Goal: Task Accomplishment & Management: Use online tool/utility

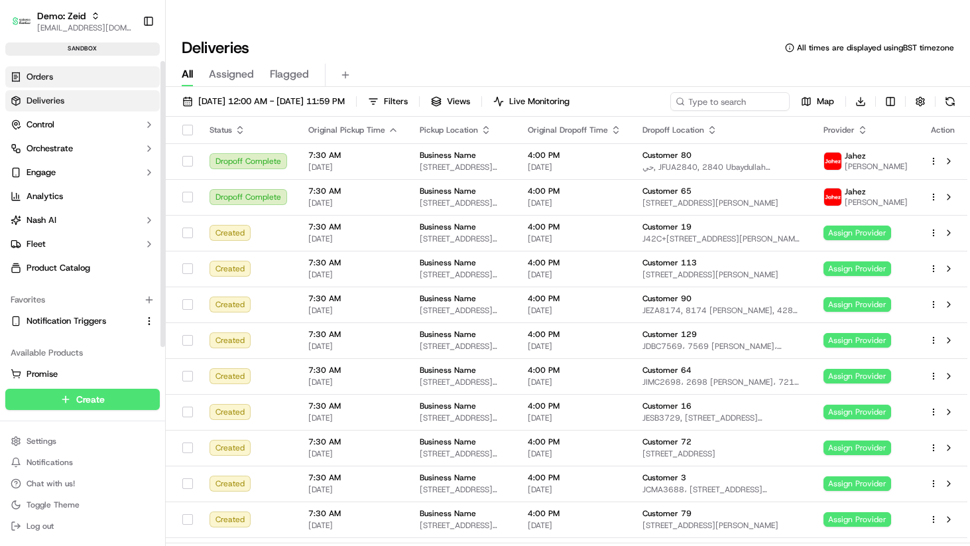
click at [44, 83] on link "Orders" at bounding box center [82, 76] width 154 height 21
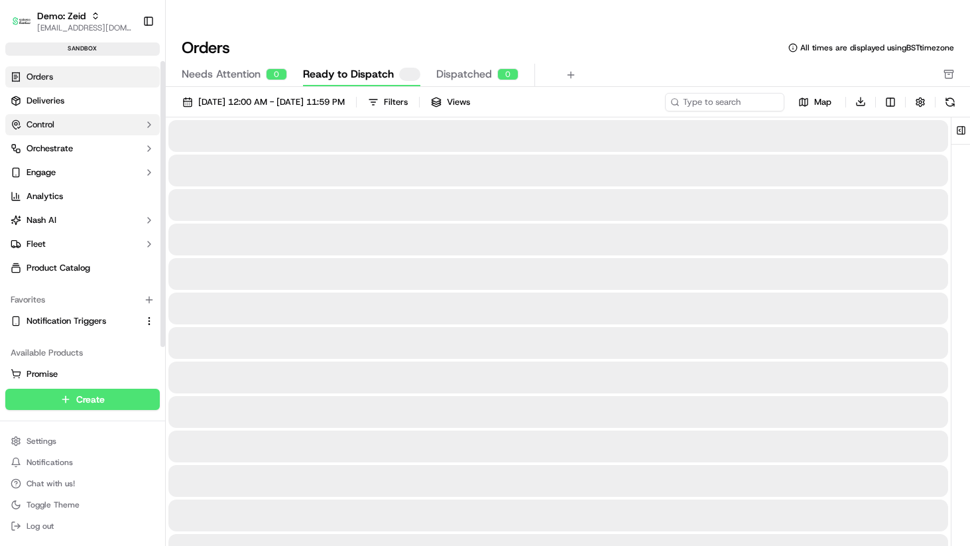
click at [57, 119] on button "Control" at bounding box center [82, 124] width 154 height 21
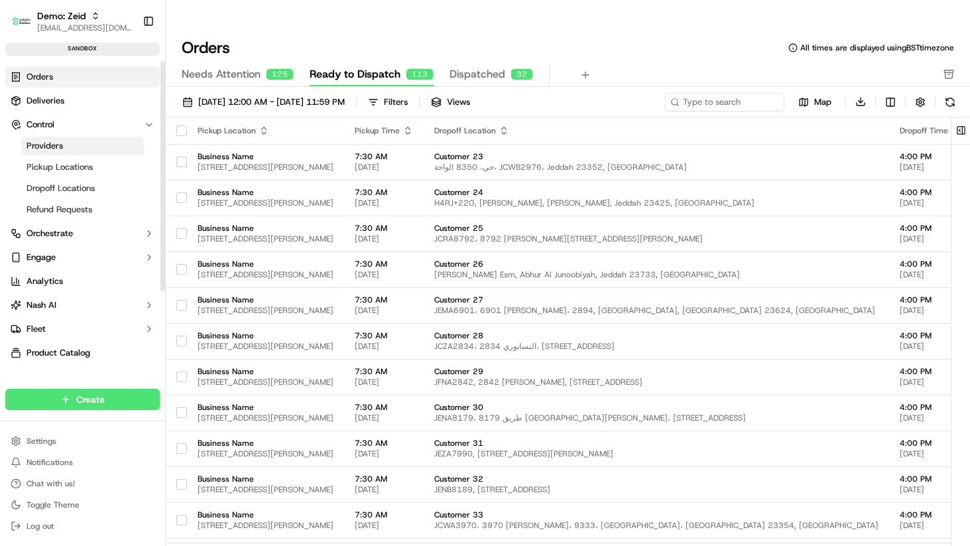
click at [66, 146] on link "Providers" at bounding box center [82, 146] width 123 height 19
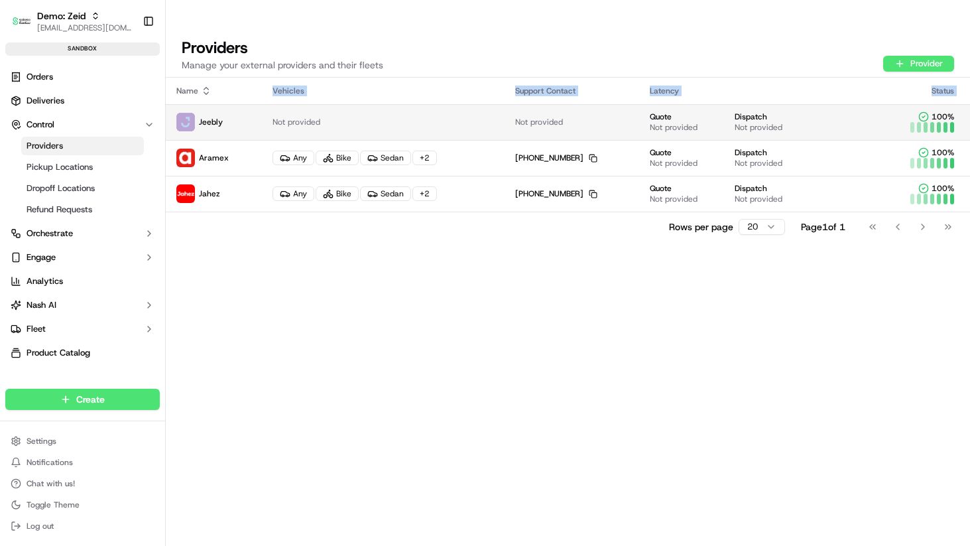
drag, startPoint x: 290, startPoint y: 228, endPoint x: 225, endPoint y: 85, distance: 157.2
click at [225, 85] on div "Name Vehicles Support Contact Latency Status Jeebly Not provided Not provided Q…" at bounding box center [568, 325] width 804 height 494
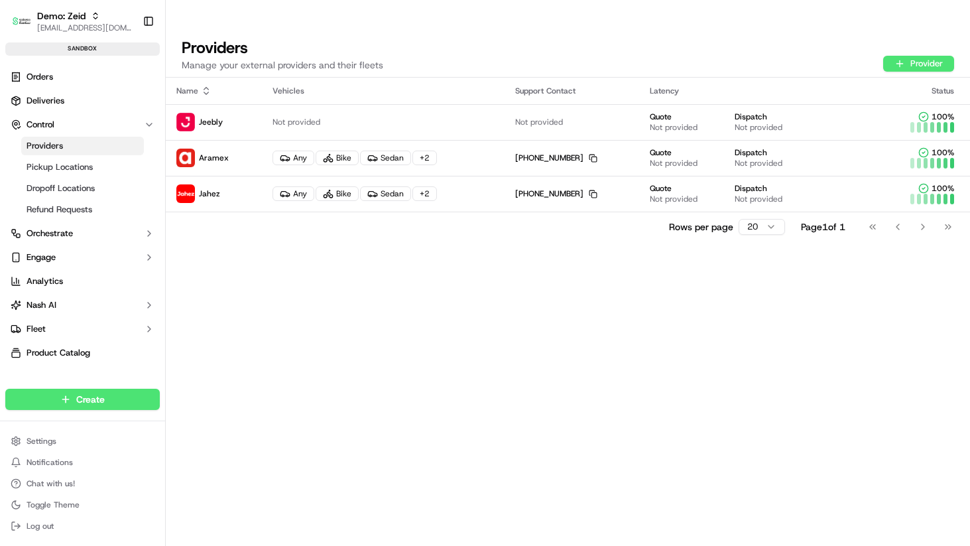
click at [215, 245] on div "Name Vehicles Support Contact Latency Status Jeebly Not provided Not provided Q…" at bounding box center [568, 325] width 804 height 494
click at [50, 161] on span "Pickup Locations" at bounding box center [60, 167] width 66 height 12
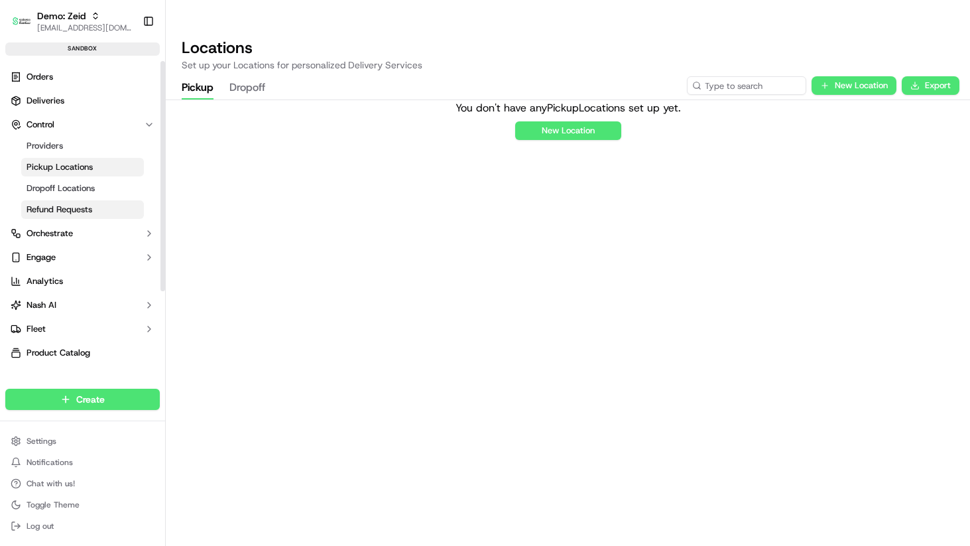
click at [63, 205] on span "Refund Requests" at bounding box center [60, 209] width 66 height 12
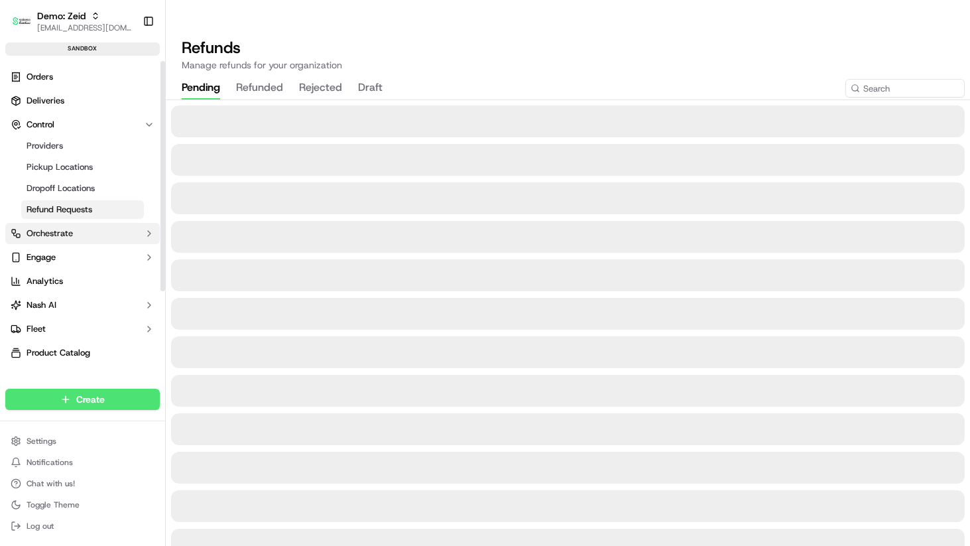
click at [62, 238] on span "Orchestrate" at bounding box center [50, 233] width 46 height 12
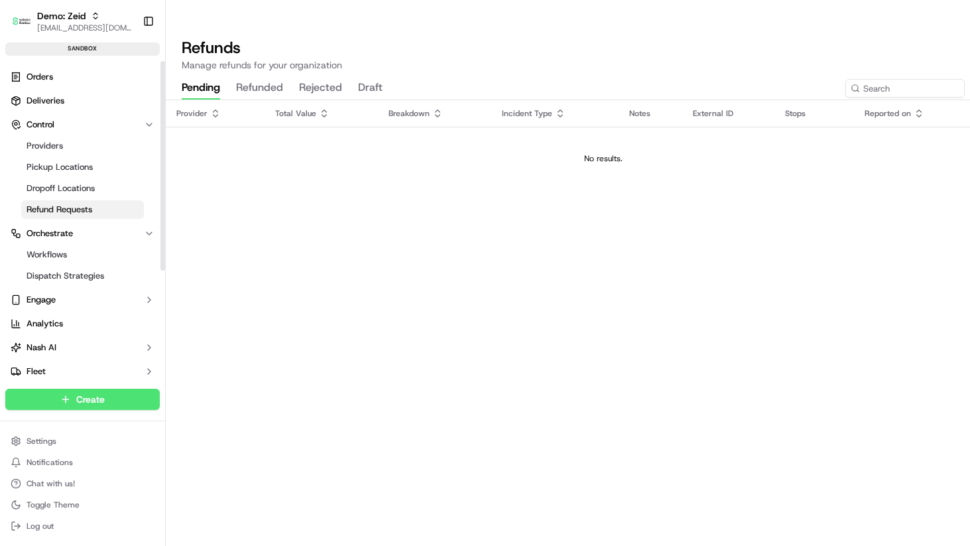
click at [38, 89] on ul "Orders Deliveries Control Providers Pickup Locations Dropoff Locations Refund R…" at bounding box center [82, 235] width 154 height 339
click at [42, 78] on span "Orders" at bounding box center [40, 77] width 27 height 12
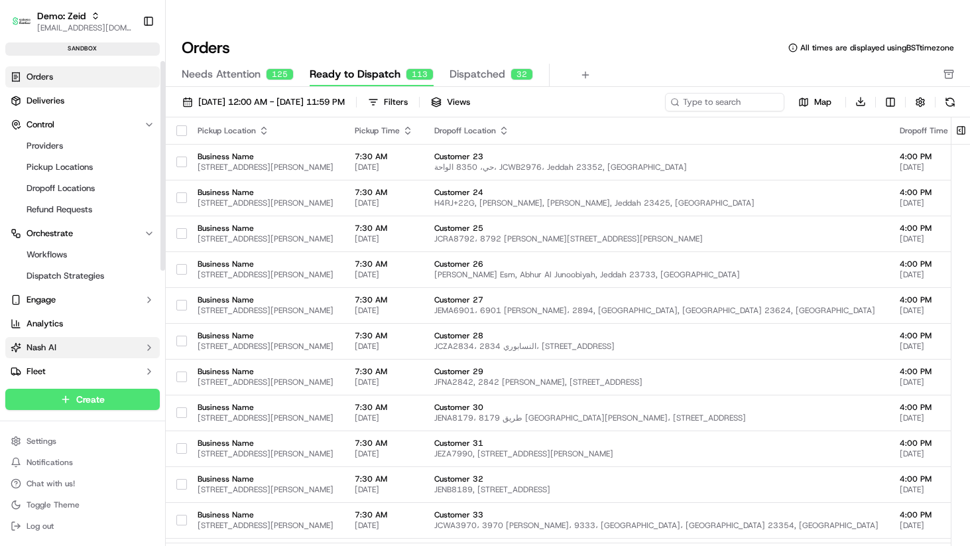
click at [73, 343] on button "Nash AI" at bounding box center [82, 347] width 154 height 21
click at [66, 290] on button "Engage" at bounding box center [82, 299] width 154 height 21
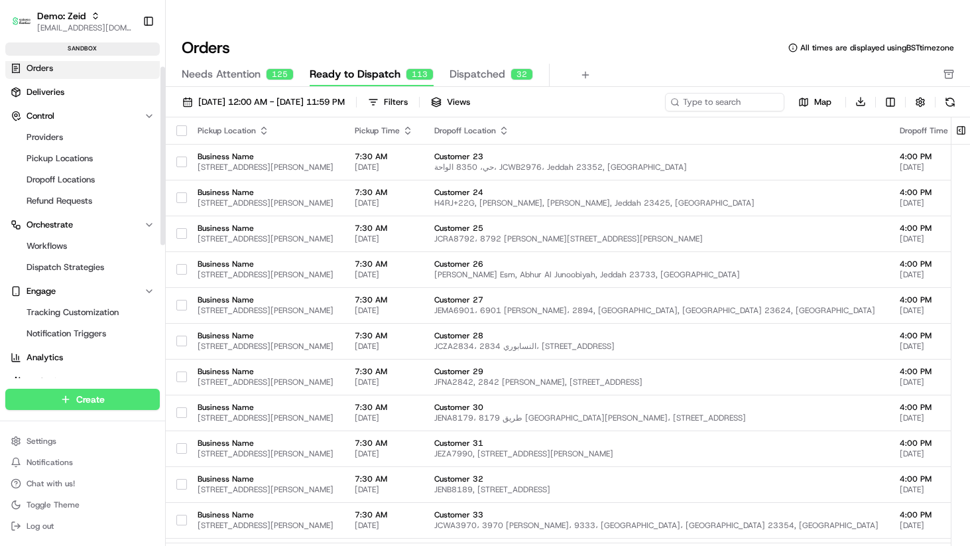
scroll to position [12, 0]
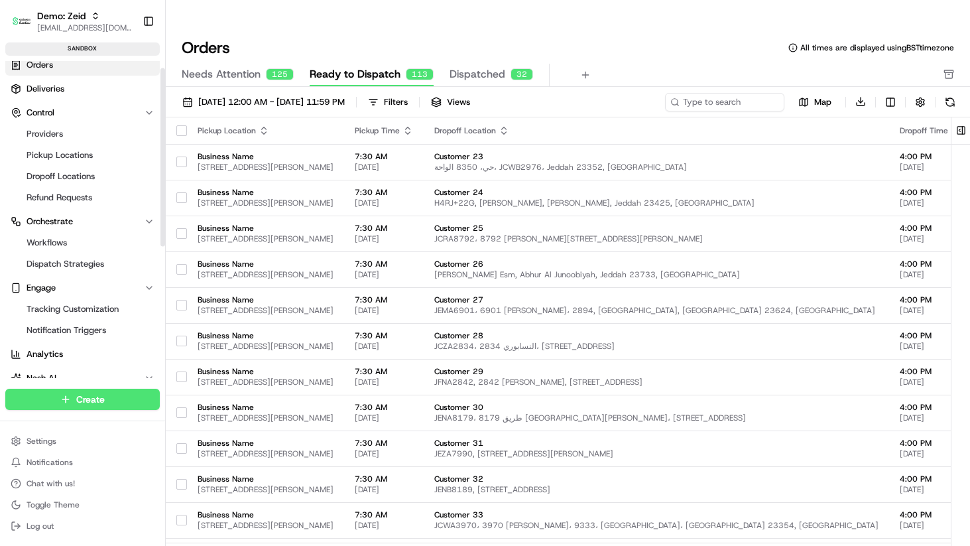
click at [53, 232] on ul "Workflows Dispatch Strategies" at bounding box center [83, 253] width 136 height 42
click at [59, 239] on span "Workflows" at bounding box center [47, 243] width 40 height 12
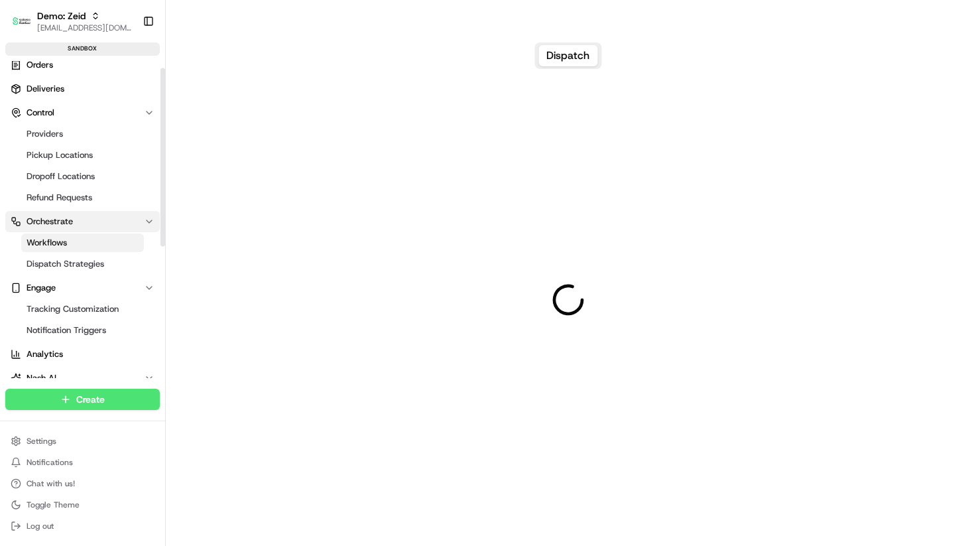
click at [59, 221] on span "Orchestrate" at bounding box center [50, 221] width 46 height 12
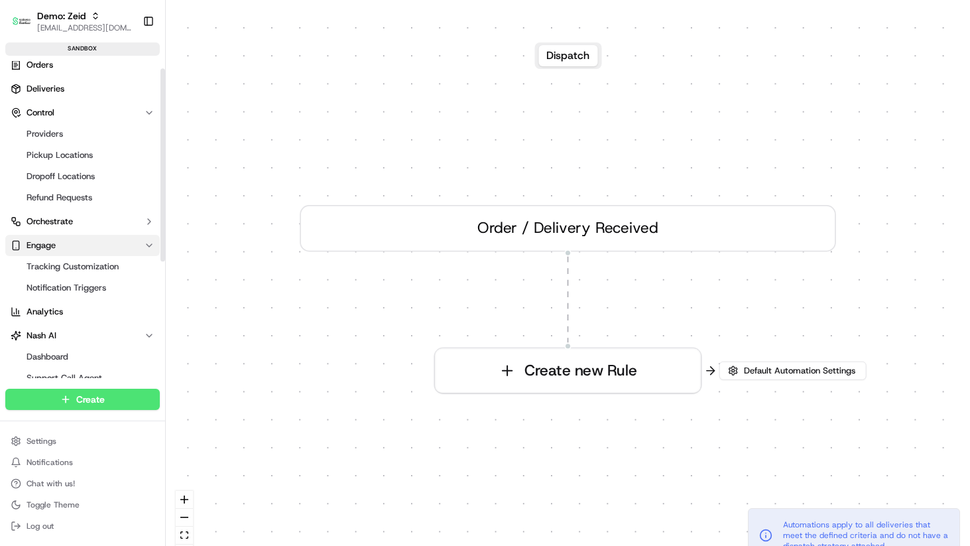
click at [56, 239] on span "Engage" at bounding box center [41, 245] width 29 height 12
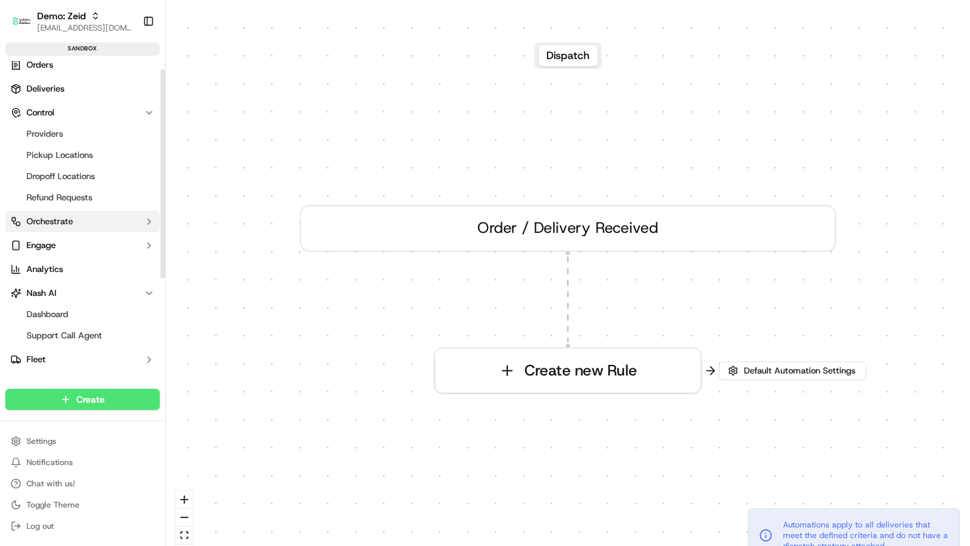
click at [56, 223] on span "Orchestrate" at bounding box center [50, 221] width 46 height 12
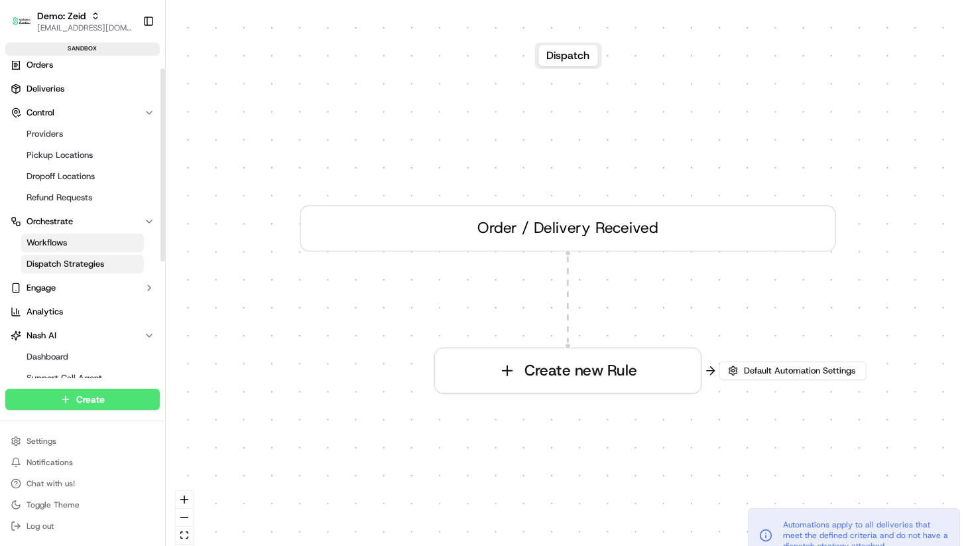
click at [59, 255] on link "Dispatch Strategies" at bounding box center [82, 264] width 123 height 19
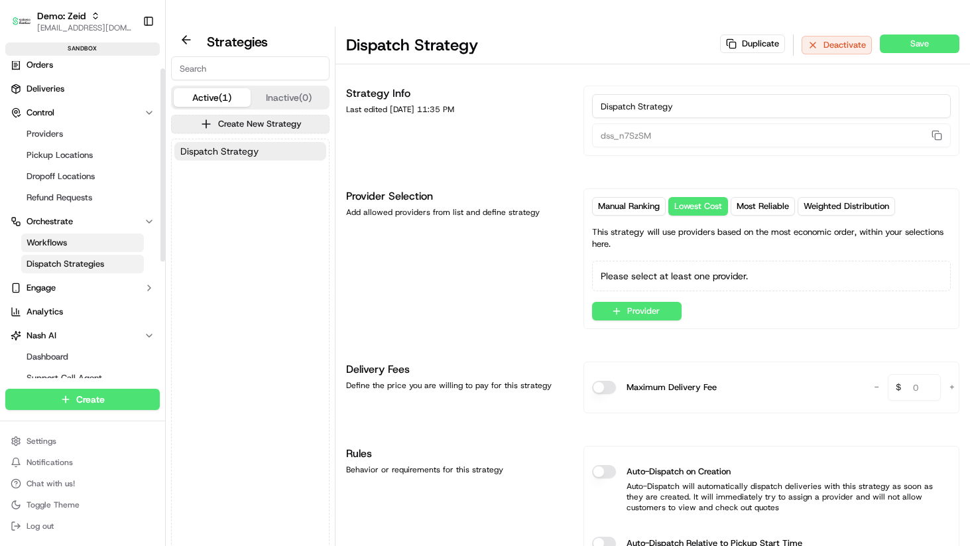
click at [60, 241] on span "Workflows" at bounding box center [47, 243] width 40 height 12
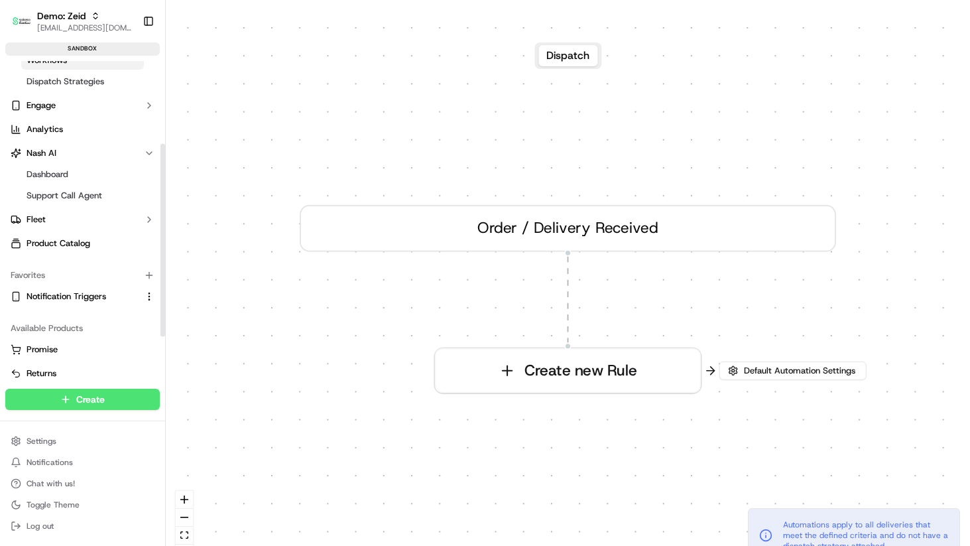
scroll to position [205, 0]
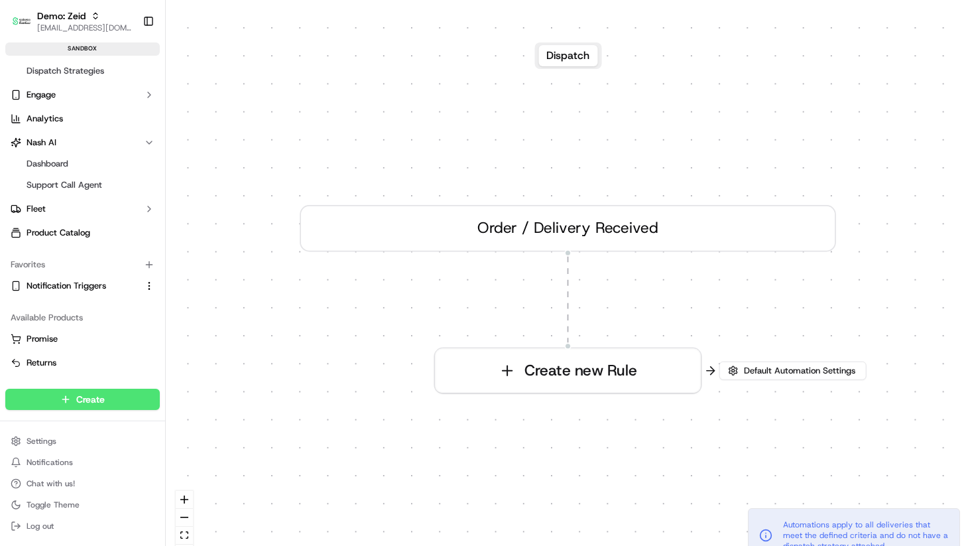
click at [854, 519] on span "Automations apply to all deliveries that meet the defined criteria and do not h…" at bounding box center [866, 535] width 166 height 32
drag, startPoint x: 853, startPoint y: 500, endPoint x: 911, endPoint y: 520, distance: 61.4
click at [911, 520] on span "Automations apply to all deliveries that meet the defined criteria and do not h…" at bounding box center [866, 535] width 166 height 32
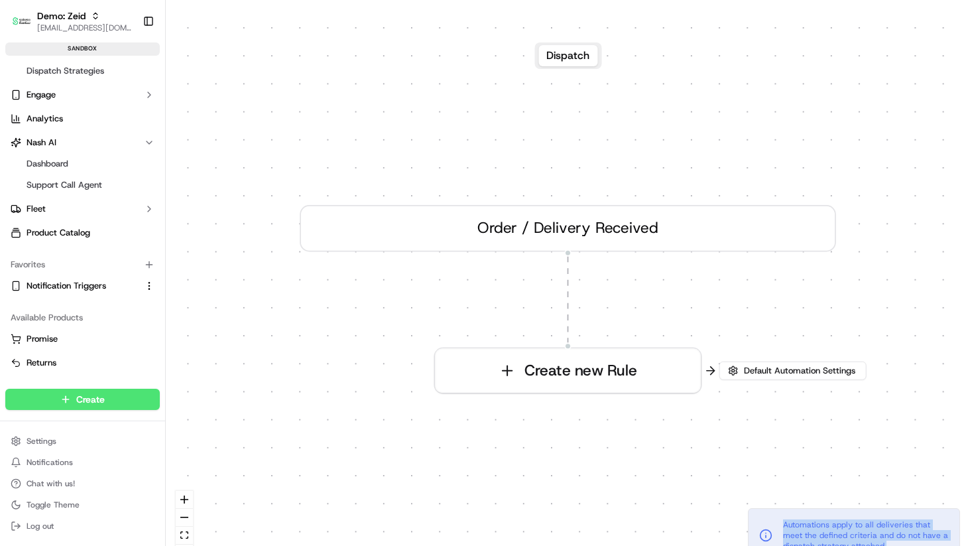
click at [911, 520] on span "Automations apply to all deliveries that meet the defined criteria and do not h…" at bounding box center [866, 535] width 166 height 32
click at [864, 519] on span "Automations apply to all deliveries that meet the defined criteria and do not h…" at bounding box center [866, 535] width 166 height 32
click at [852, 519] on span "Automations apply to all deliveries that meet the defined criteria and do not h…" at bounding box center [866, 535] width 166 height 32
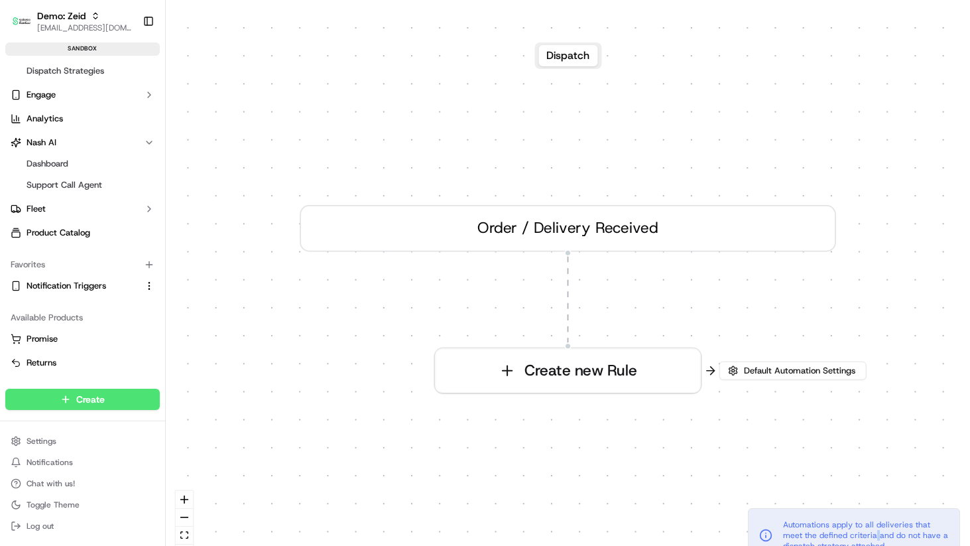
click at [852, 519] on span "Automations apply to all deliveries that meet the defined criteria and do not h…" at bounding box center [866, 535] width 166 height 32
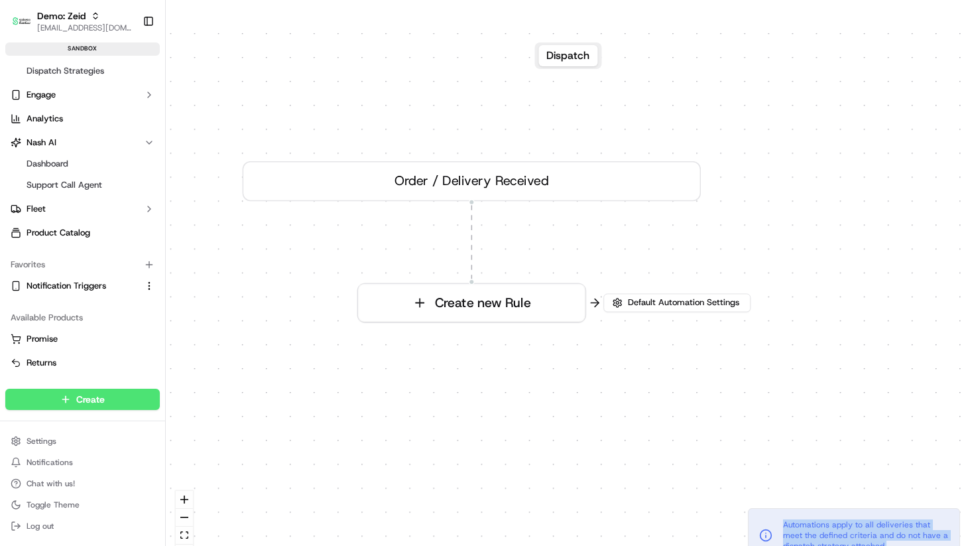
drag, startPoint x: 692, startPoint y: 447, endPoint x: 534, endPoint y: 355, distance: 183.0
click at [534, 355] on div "0 Order / Delivery Received Create new Rule" at bounding box center [568, 300] width 804 height 546
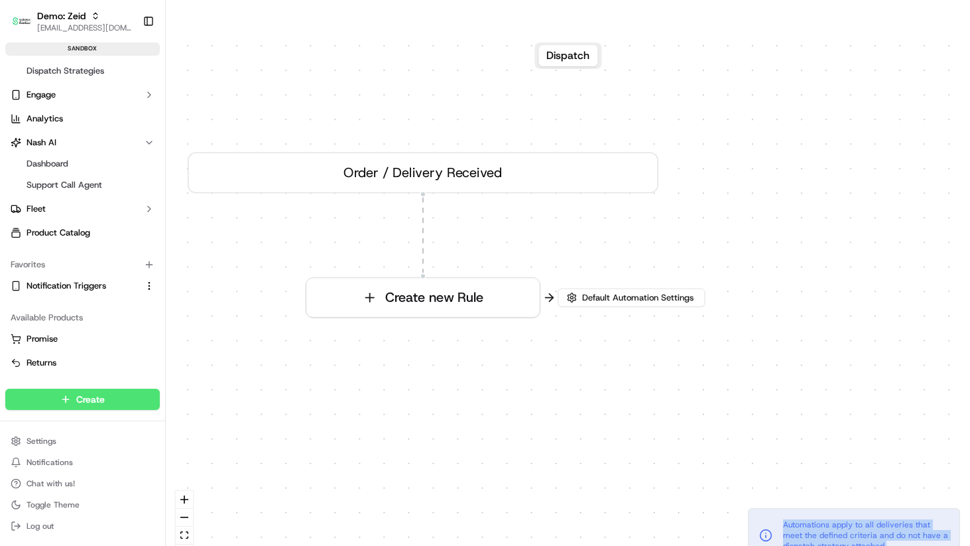
click at [465, 161] on div "Order / Delivery Received" at bounding box center [423, 172] width 471 height 41
click at [444, 278] on button "Create new Rule" at bounding box center [422, 297] width 233 height 39
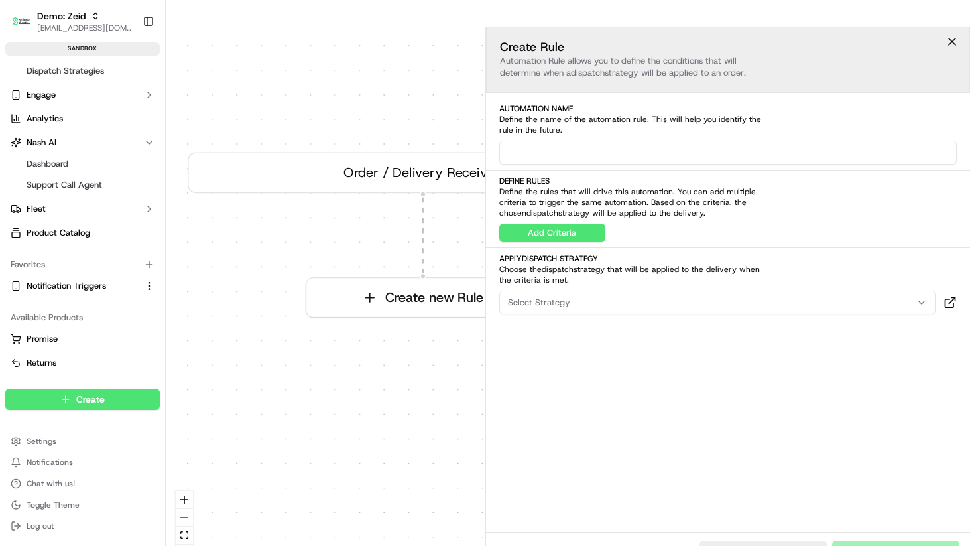
click at [550, 141] on input at bounding box center [728, 153] width 458 height 24
click at [557, 223] on button "Add Criteria" at bounding box center [552, 232] width 106 height 19
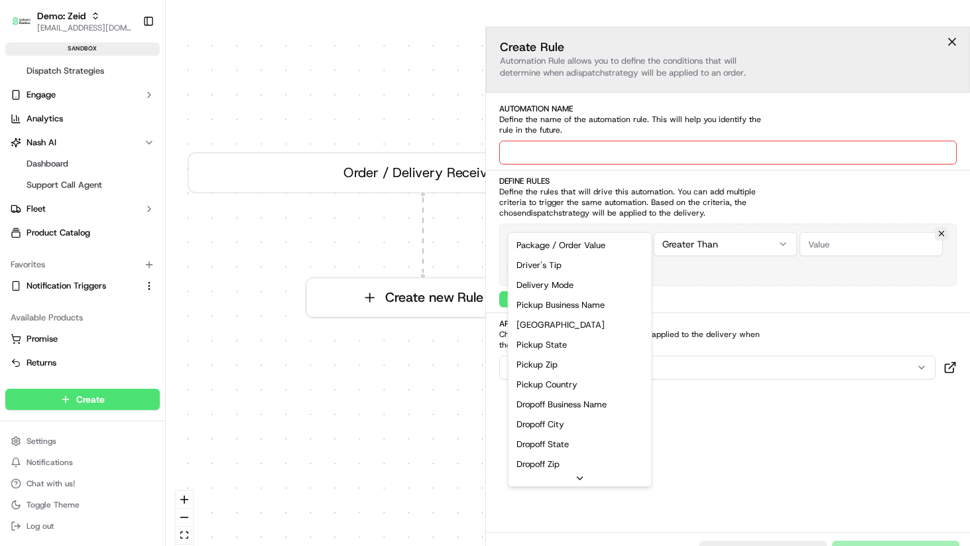
click at [551, 216] on html "Demo: Zeid [EMAIL_ADDRESS][DOMAIN_NAME] Toggle Sidebar sandbox Orders Deliverie…" at bounding box center [485, 273] width 970 height 546
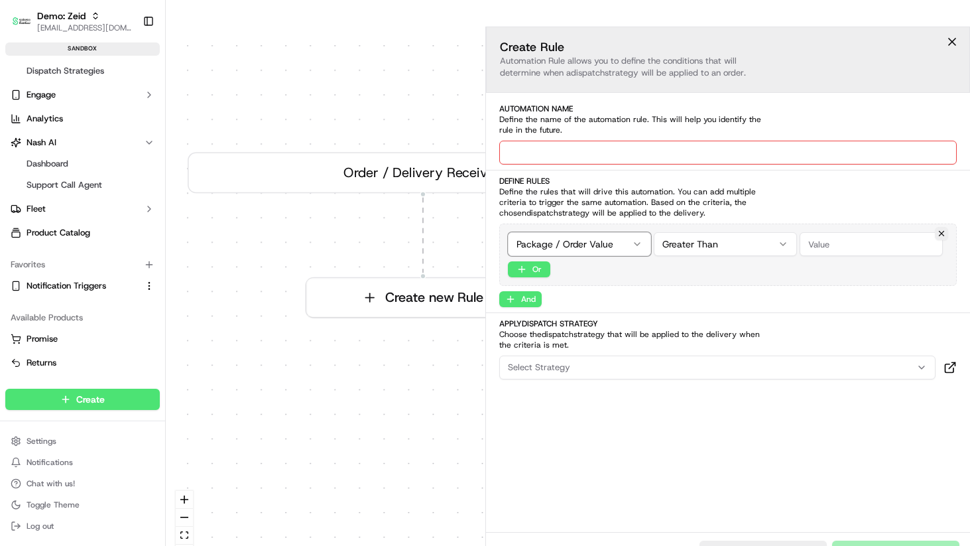
click at [750, 231] on html "Demo: Zeid [EMAIL_ADDRESS][DOMAIN_NAME] Toggle Sidebar sandbox Orders Deliverie…" at bounding box center [485, 273] width 970 height 546
click at [820, 232] on input "number" at bounding box center [870, 244] width 143 height 24
click at [695, 141] on input at bounding box center [728, 153] width 458 height 24
type input "dfdfd"
click at [552, 355] on button "Select Strategy" at bounding box center [717, 367] width 437 height 24
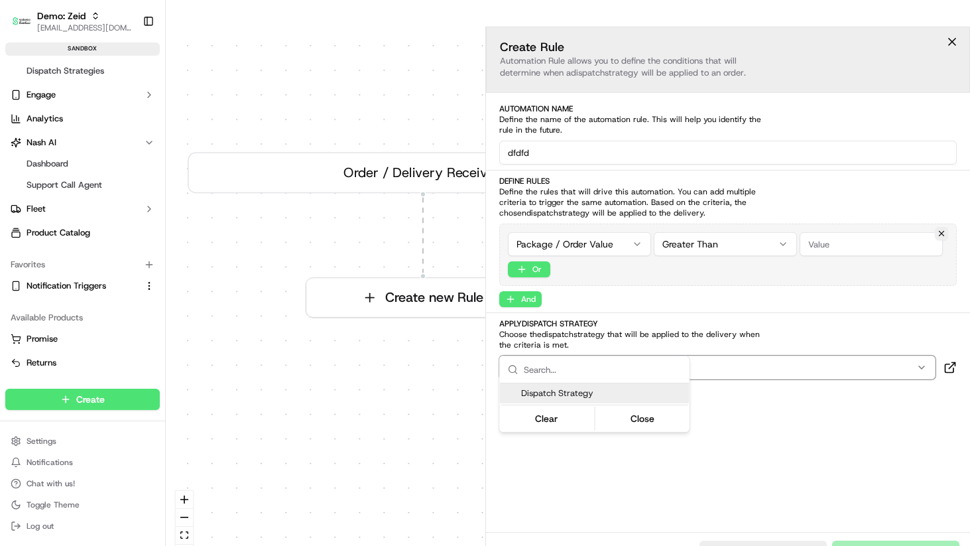
click at [557, 393] on span "Dispatch Strategy" at bounding box center [602, 393] width 163 height 12
drag, startPoint x: 557, startPoint y: 414, endPoint x: 672, endPoint y: 430, distance: 116.4
click at [672, 430] on div "Clear Close" at bounding box center [594, 418] width 187 height 24
click at [660, 421] on button "Close" at bounding box center [642, 418] width 91 height 19
click at [759, 485] on div "Create Rule Automation Rule allows you to define the conditions that will deter…" at bounding box center [728, 279] width 485 height 505
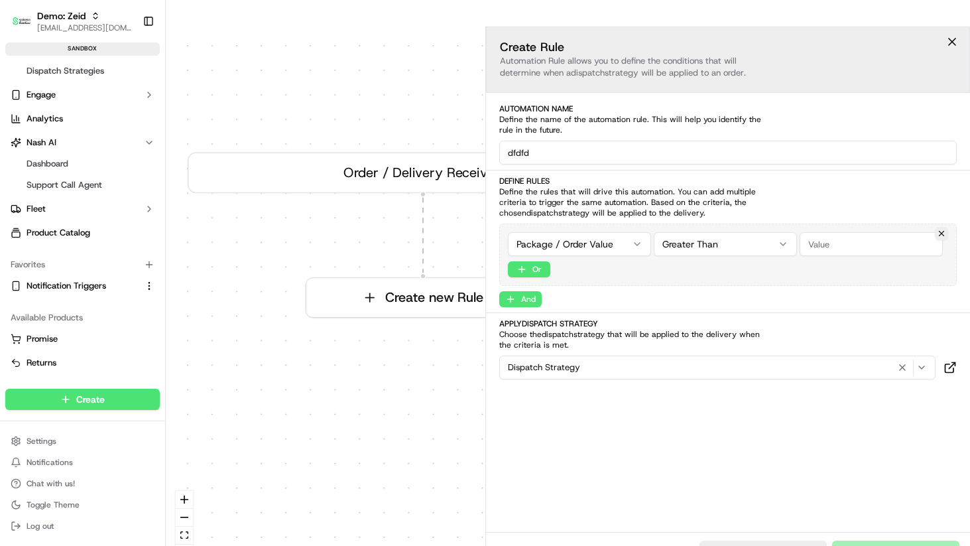
click at [887, 532] on div "Cancel Create" at bounding box center [728, 552] width 485 height 40
click at [772, 540] on button "Cancel" at bounding box center [762, 549] width 127 height 19
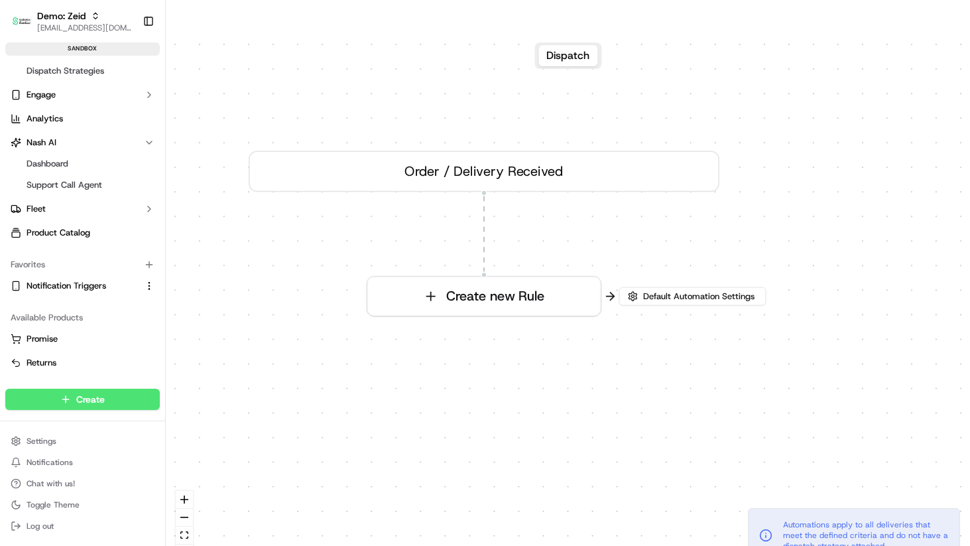
drag, startPoint x: 530, startPoint y: 373, endPoint x: 573, endPoint y: 369, distance: 43.3
click at [573, 369] on div "0 Order / Delivery Received Create new Rule" at bounding box center [568, 300] width 804 height 546
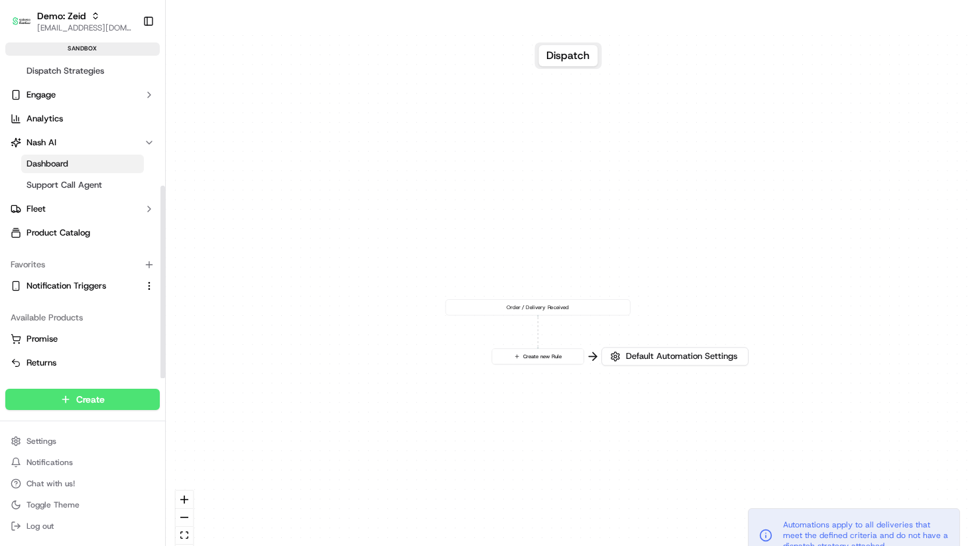
click at [73, 162] on link "Dashboard" at bounding box center [82, 163] width 123 height 19
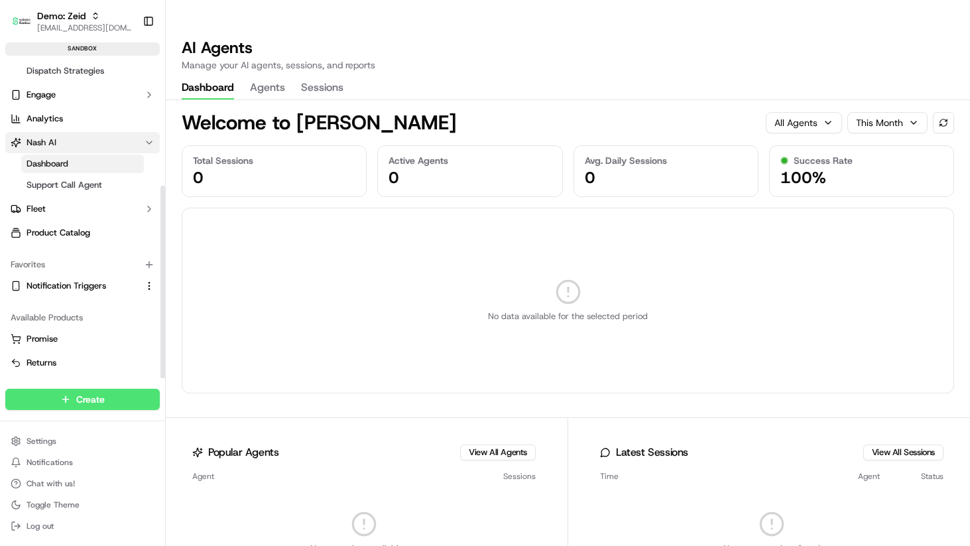
click at [60, 135] on button "Nash AI" at bounding box center [82, 142] width 154 height 21
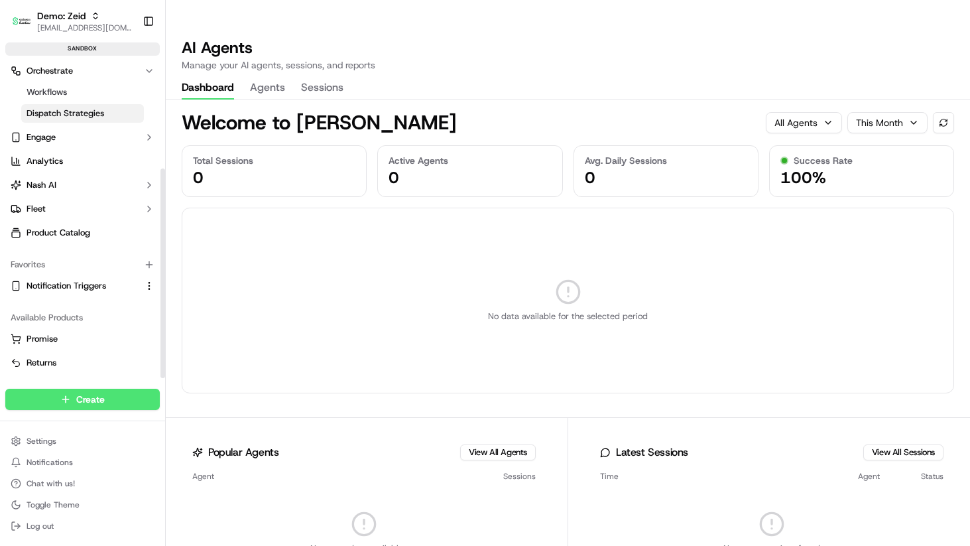
click at [57, 107] on span "Dispatch Strategies" at bounding box center [66, 113] width 78 height 12
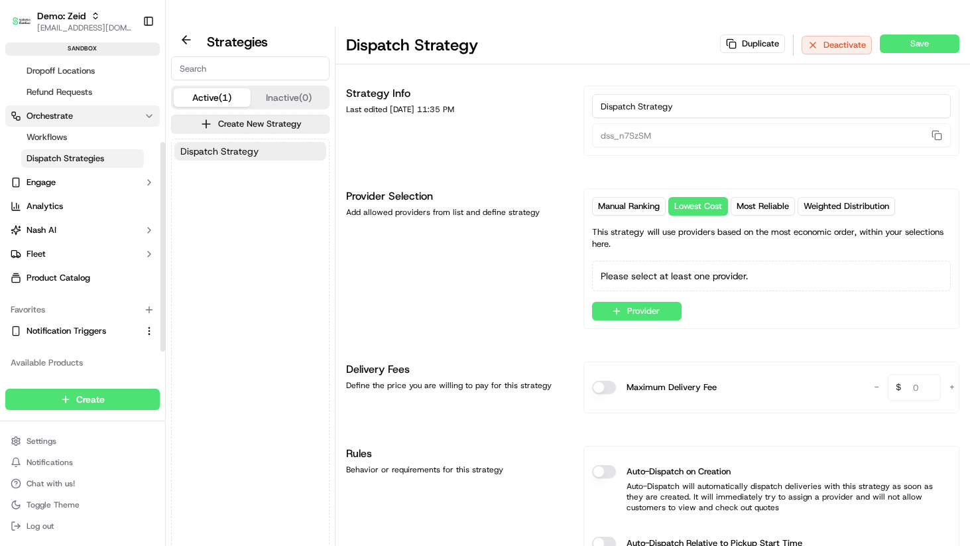
scroll to position [119, 0]
click at [55, 134] on span "Workflows" at bounding box center [47, 136] width 40 height 12
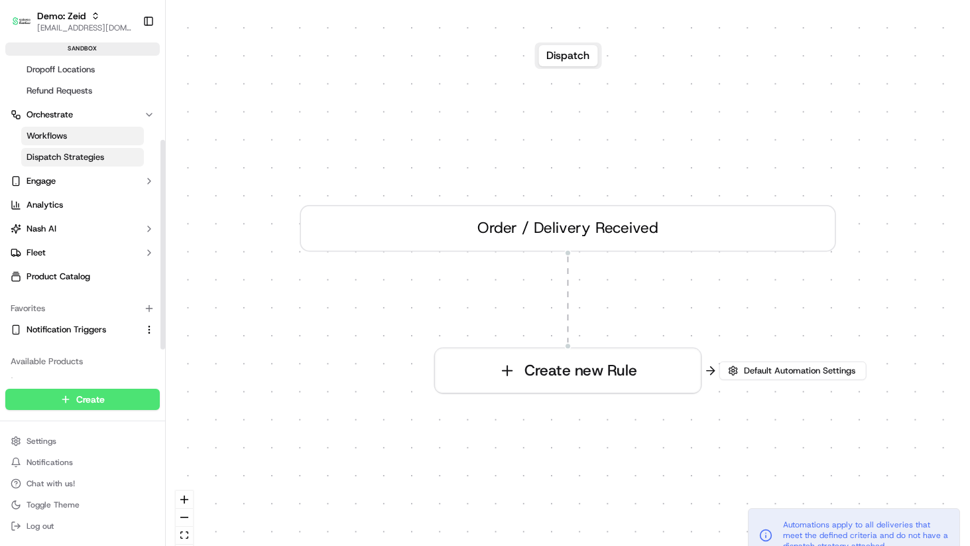
click at [58, 151] on span "Dispatch Strategies" at bounding box center [66, 157] width 78 height 12
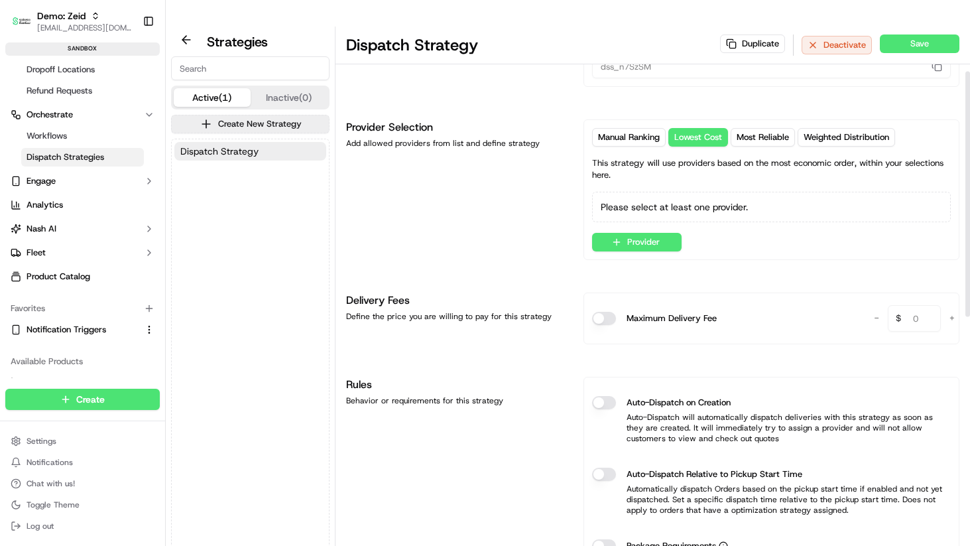
scroll to position [113, 0]
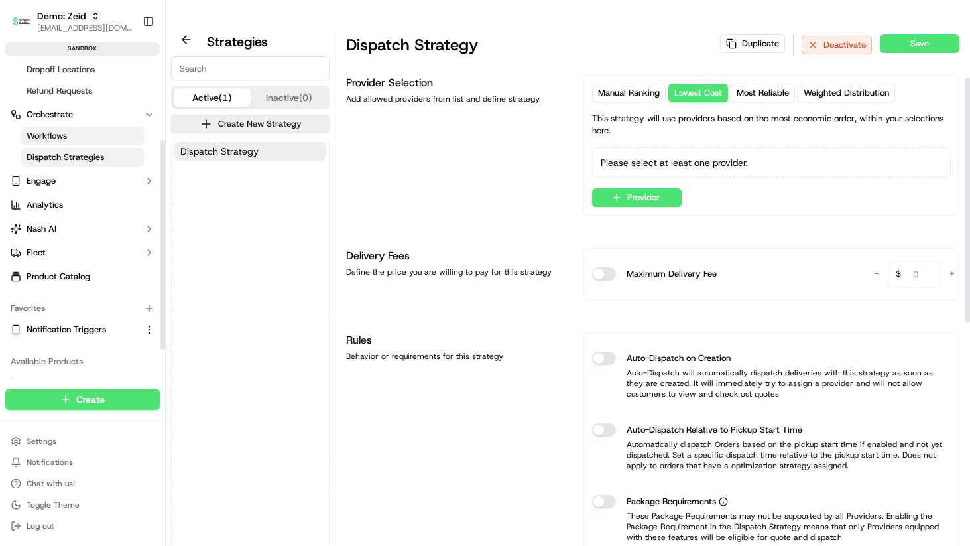
click at [58, 135] on span "Workflows" at bounding box center [47, 136] width 40 height 12
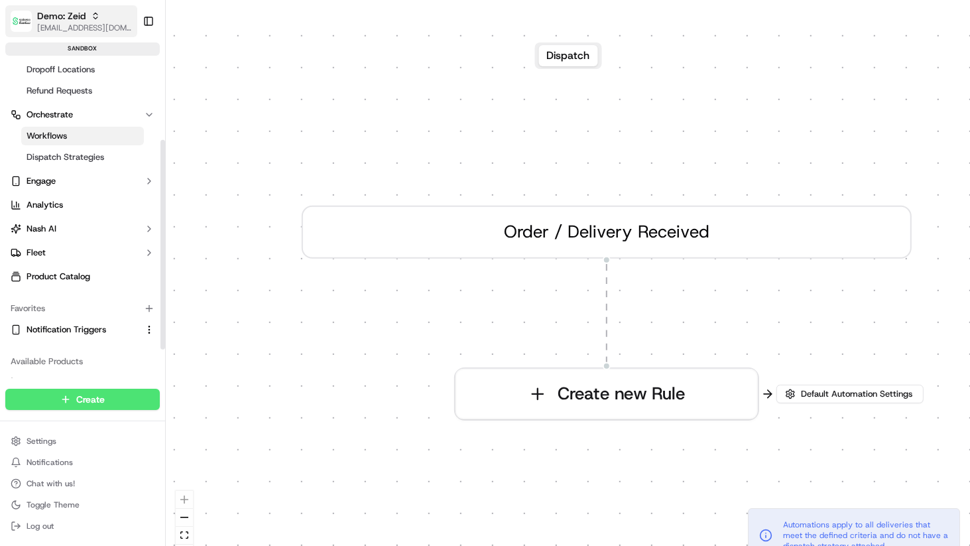
click at [91, 15] on icon "button" at bounding box center [95, 15] width 9 height 9
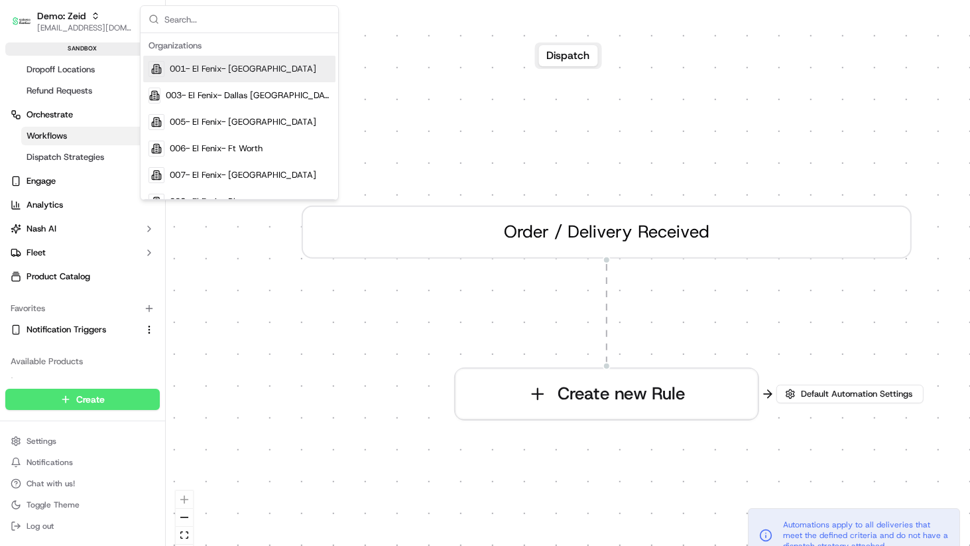
click at [204, 25] on input "text" at bounding box center [247, 19] width 166 height 27
type input "zeid"
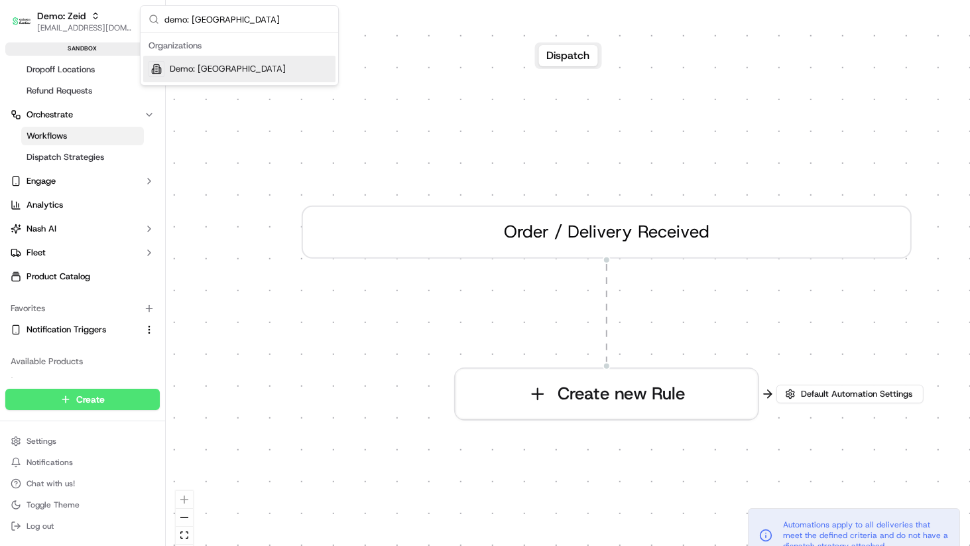
type input "demo: [GEOGRAPHIC_DATA]"
click at [217, 72] on span "Demo: [GEOGRAPHIC_DATA]" at bounding box center [228, 69] width 116 height 12
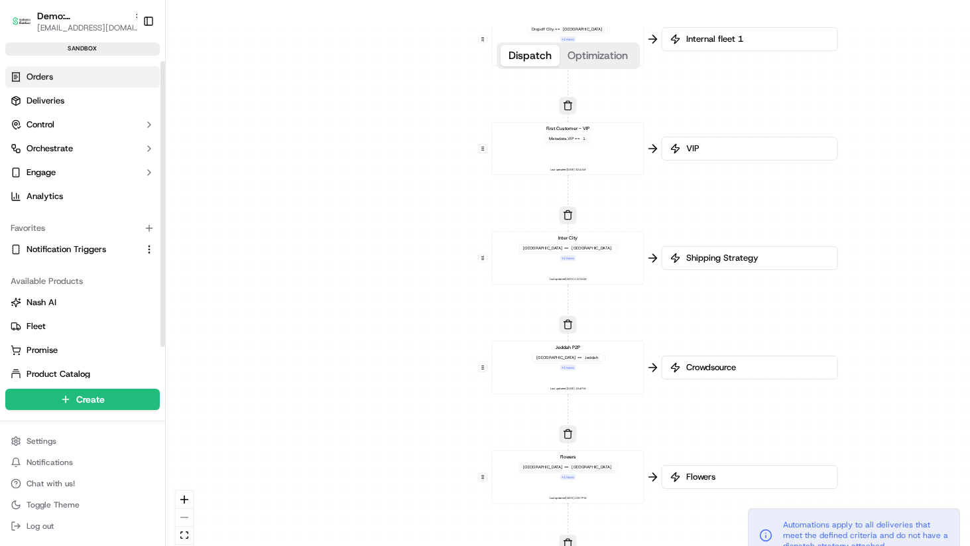
click at [58, 68] on link "Orders" at bounding box center [82, 76] width 154 height 21
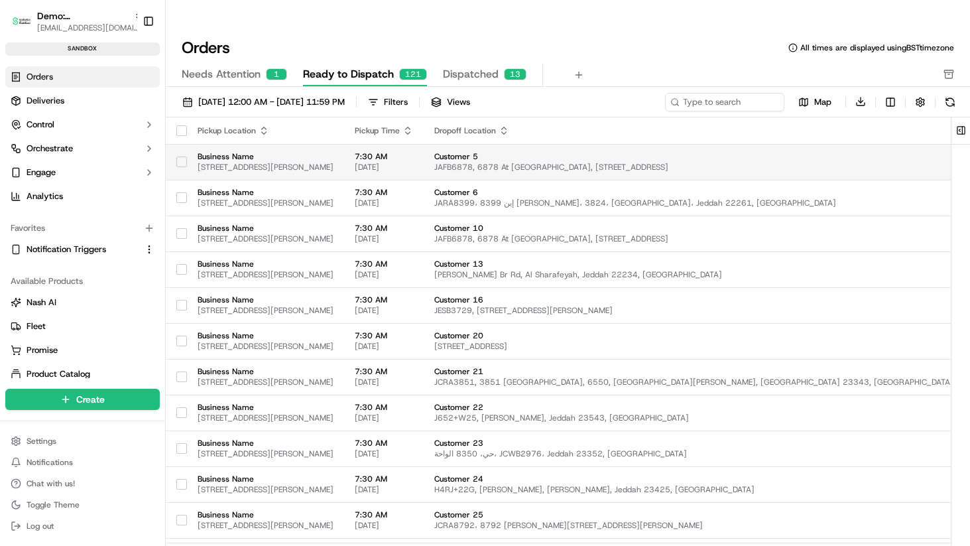
click at [182, 156] on button "button" at bounding box center [181, 161] width 11 height 11
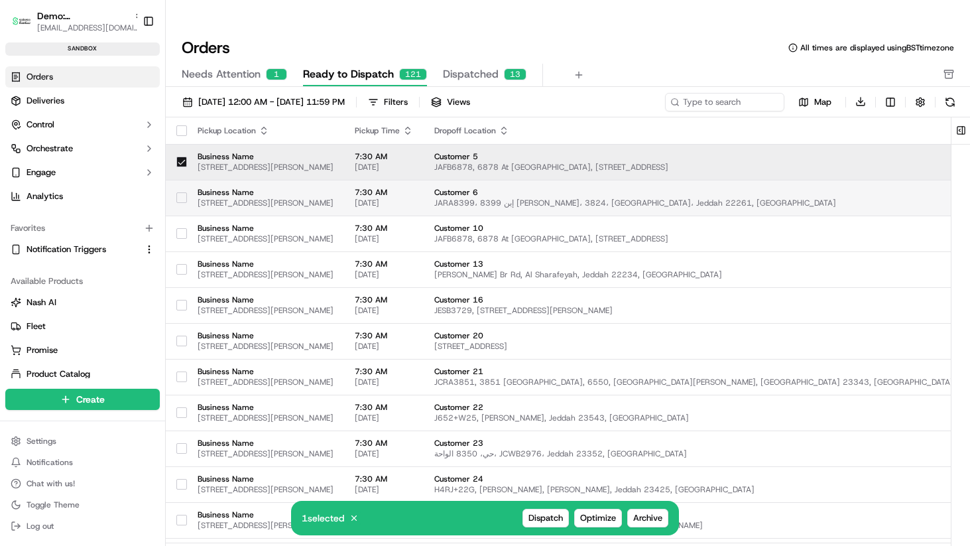
click at [178, 192] on button "button" at bounding box center [181, 197] width 11 height 11
click at [552, 514] on span "Dispatch" at bounding box center [545, 518] width 34 height 12
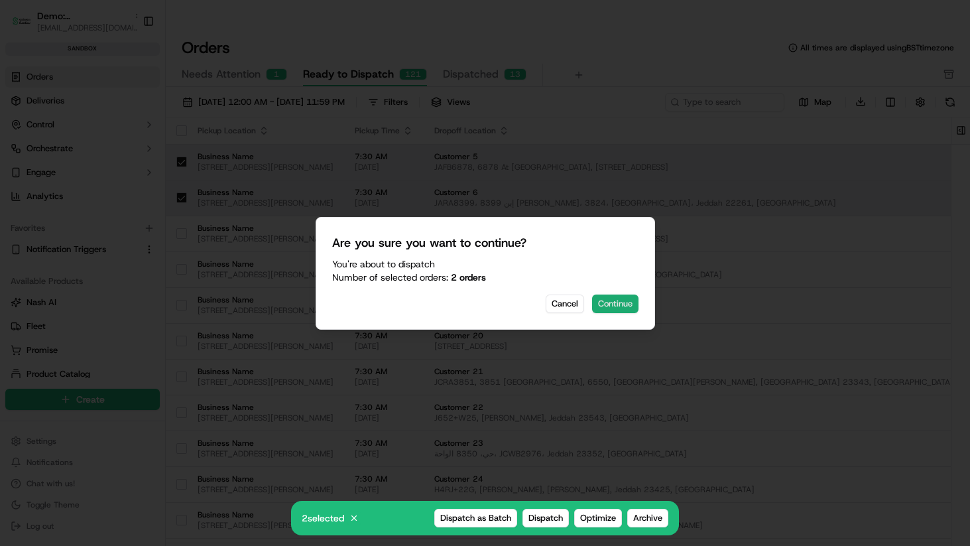
click at [626, 304] on button "Continue" at bounding box center [615, 303] width 46 height 19
